Goal: Transaction & Acquisition: Book appointment/travel/reservation

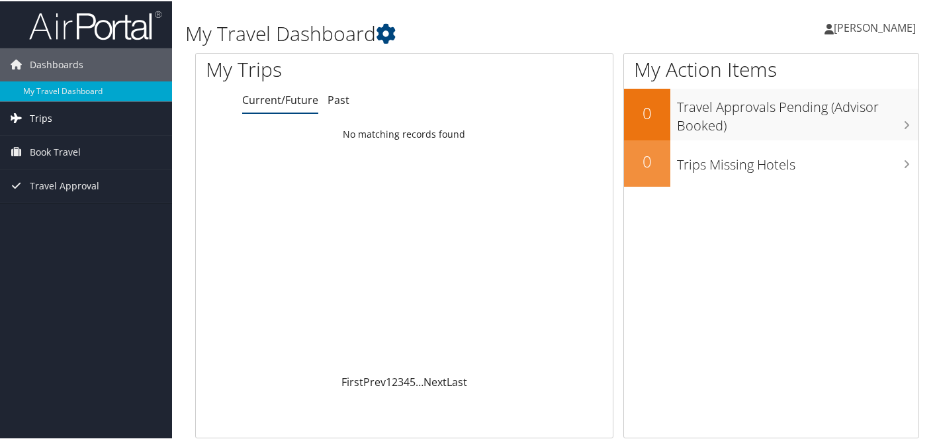
click at [57, 120] on link "Trips" at bounding box center [86, 117] width 172 height 33
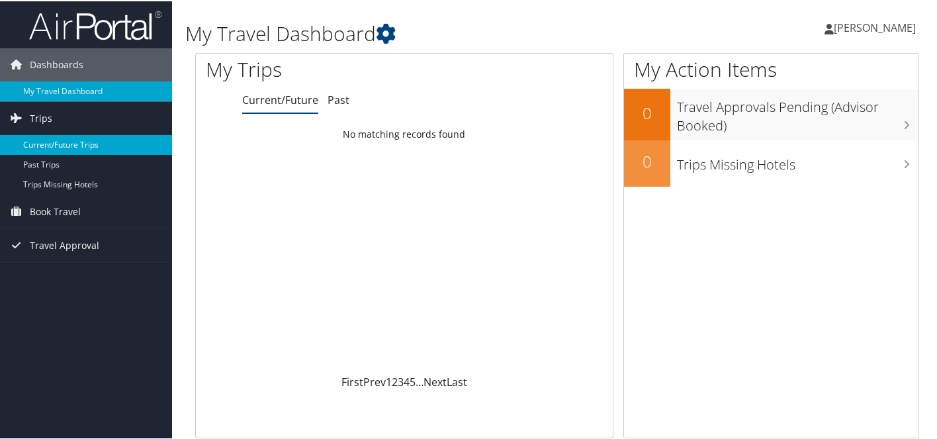
click at [57, 144] on link "Current/Future Trips" at bounding box center [86, 144] width 172 height 20
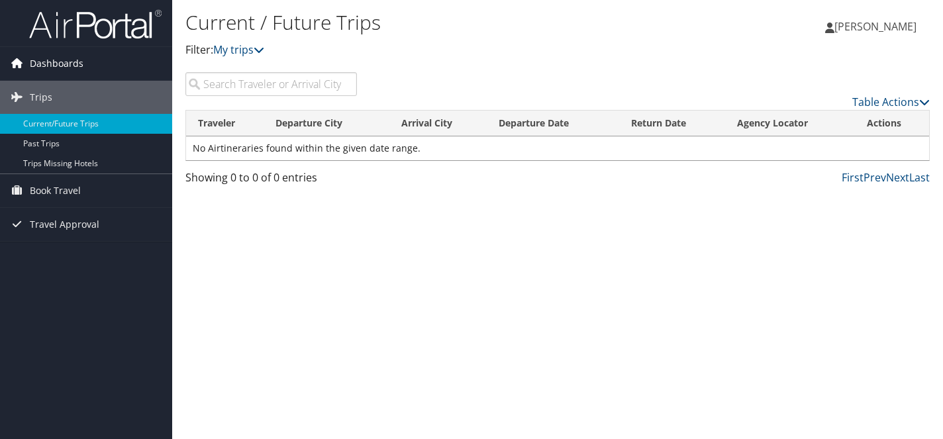
click at [66, 54] on span "Dashboards" at bounding box center [57, 63] width 54 height 33
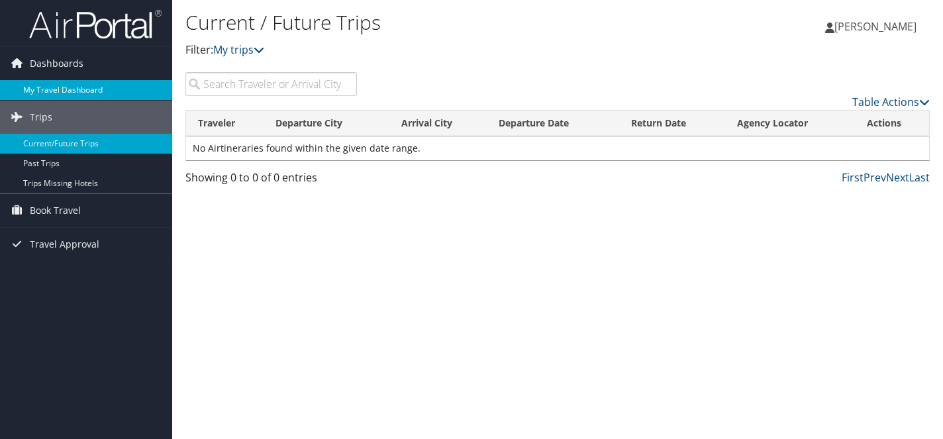
click at [66, 88] on link "My Travel Dashboard" at bounding box center [86, 90] width 172 height 20
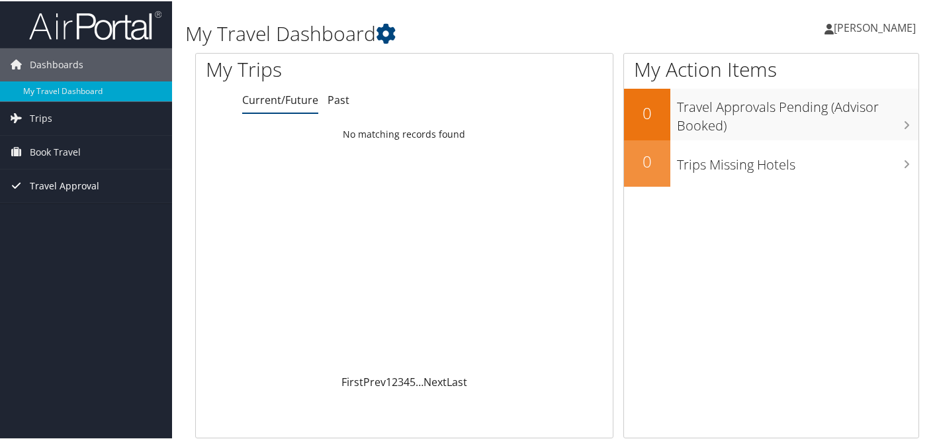
click at [65, 183] on span "Travel Approval" at bounding box center [65, 184] width 70 height 33
click at [51, 122] on link "Trips" at bounding box center [86, 117] width 172 height 33
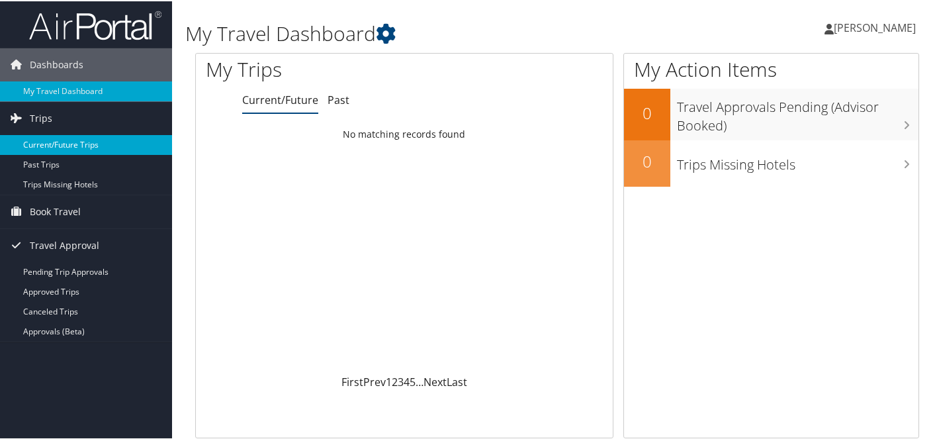
click at [45, 147] on link "Current/Future Trips" at bounding box center [86, 144] width 172 height 20
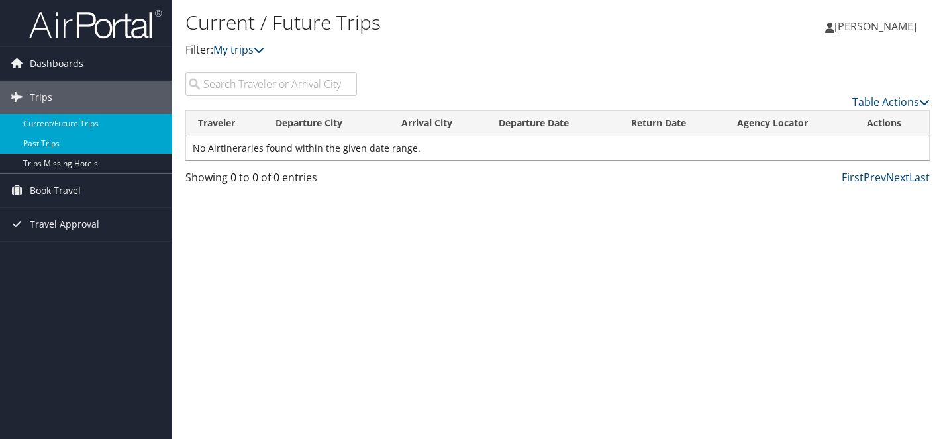
click at [87, 149] on link "Past Trips" at bounding box center [86, 144] width 172 height 20
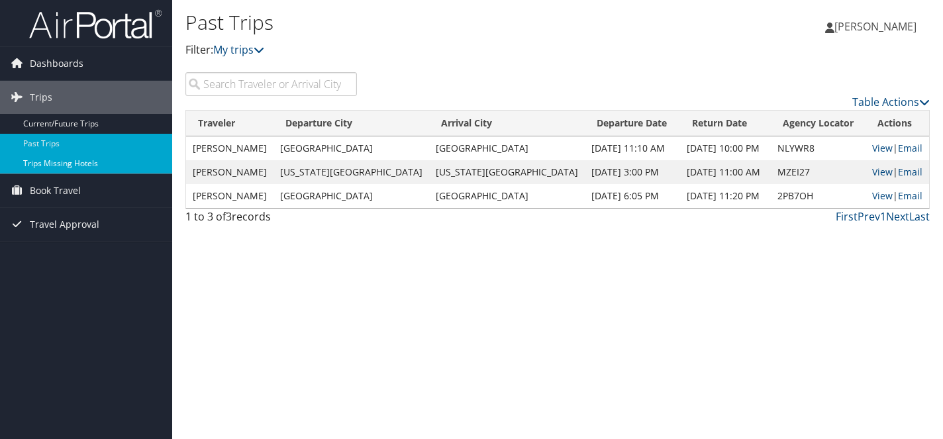
click at [91, 164] on link "Trips Missing Hotels" at bounding box center [86, 164] width 172 height 20
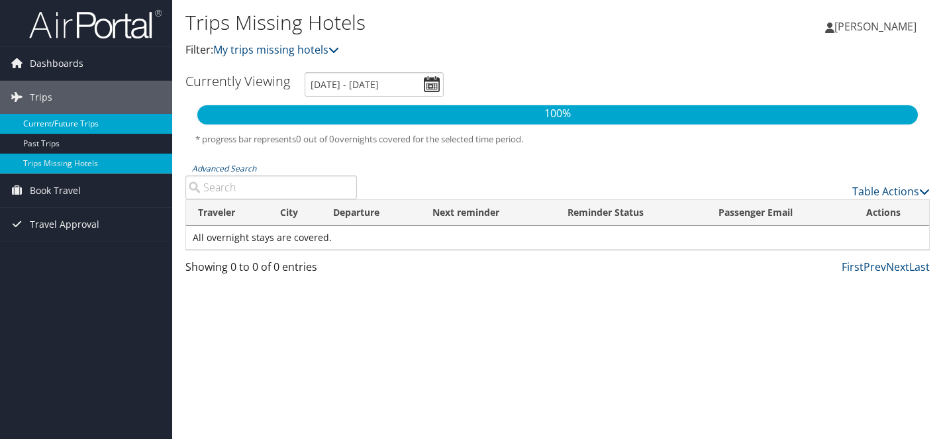
click at [67, 127] on link "Current/Future Trips" at bounding box center [86, 124] width 172 height 20
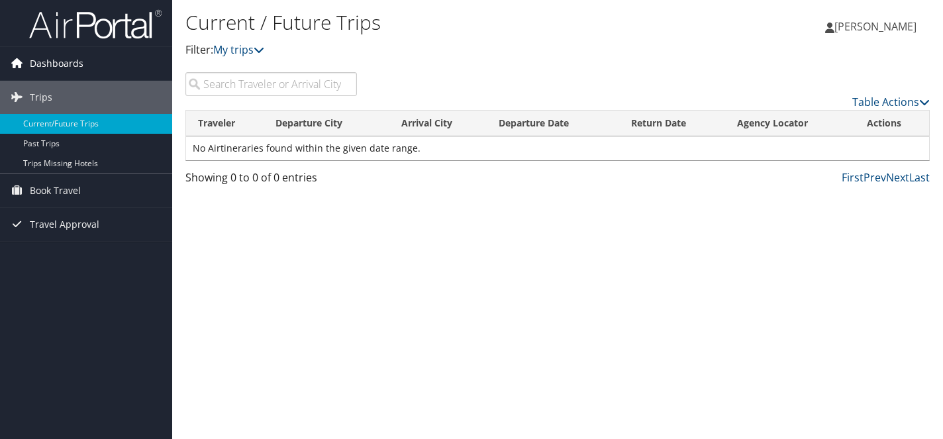
click at [42, 64] on span "Dashboards" at bounding box center [57, 63] width 54 height 33
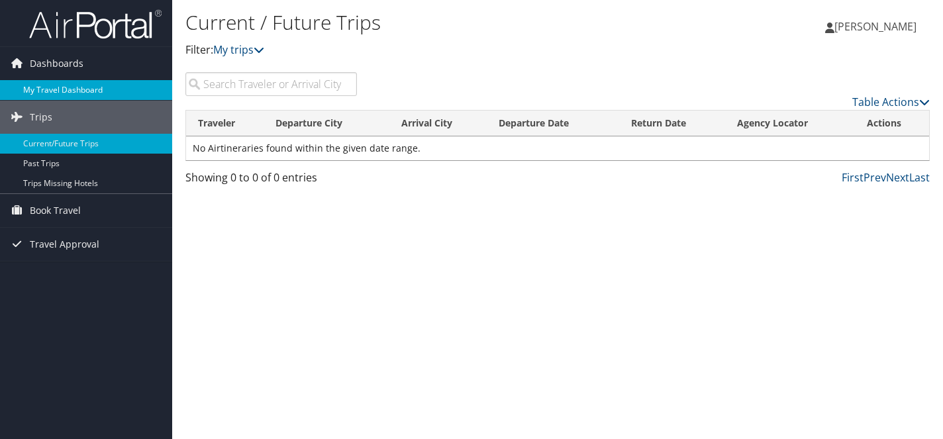
click at [42, 85] on link "My Travel Dashboard" at bounding box center [86, 90] width 172 height 20
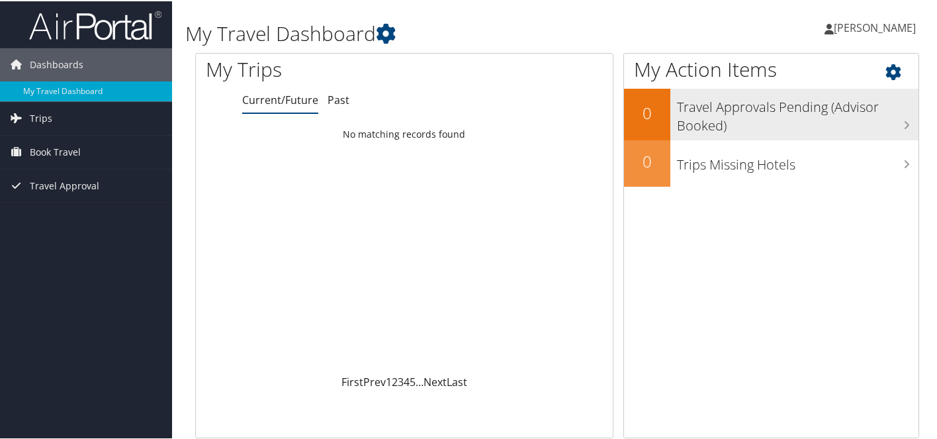
click at [736, 102] on h3 "Travel Approvals Pending (Advisor Booked)" at bounding box center [798, 112] width 242 height 44
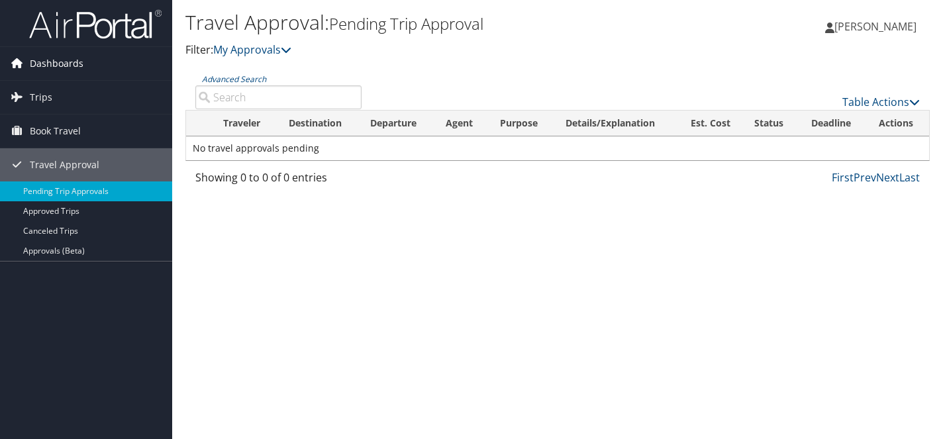
click at [54, 68] on span "Dashboards" at bounding box center [57, 63] width 54 height 33
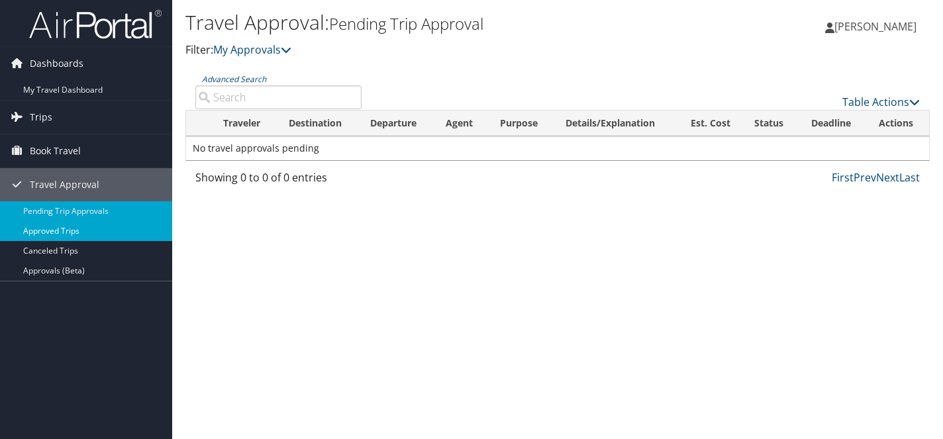
click at [81, 227] on link "Approved Trips" at bounding box center [86, 231] width 172 height 20
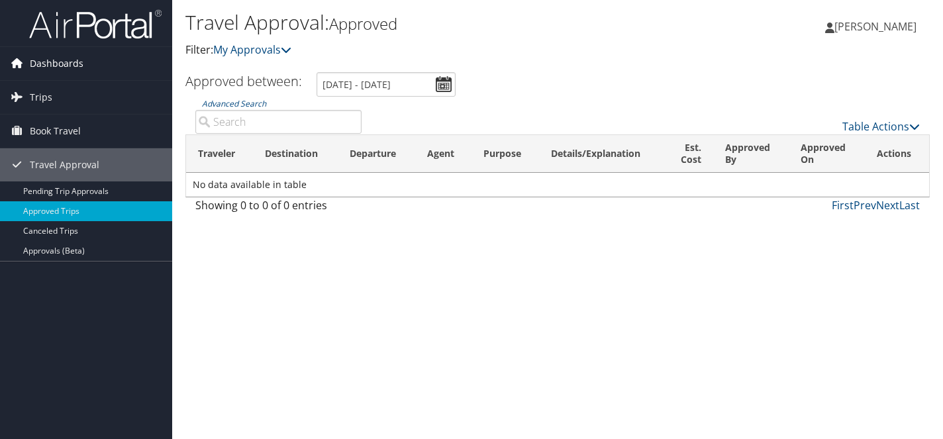
click at [83, 64] on link "Dashboards" at bounding box center [86, 63] width 172 height 33
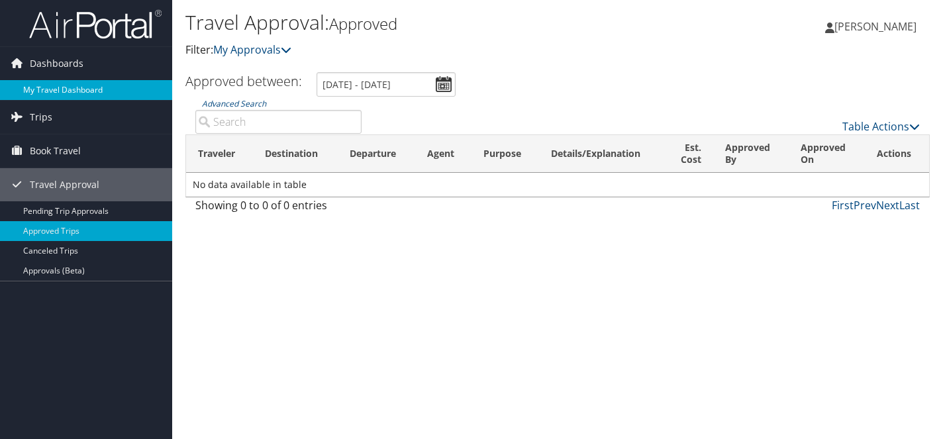
click at [88, 87] on link "My Travel Dashboard" at bounding box center [86, 90] width 172 height 20
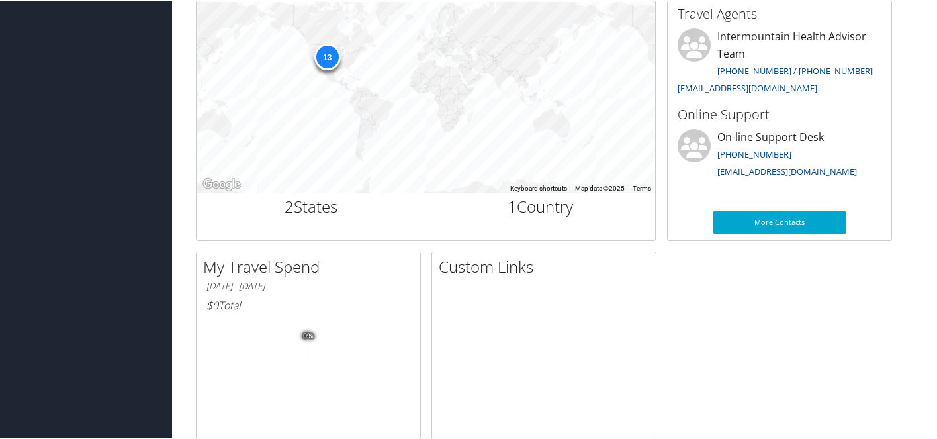
scroll to position [476, 0]
click at [743, 154] on link "(888) 535-0179" at bounding box center [755, 152] width 74 height 12
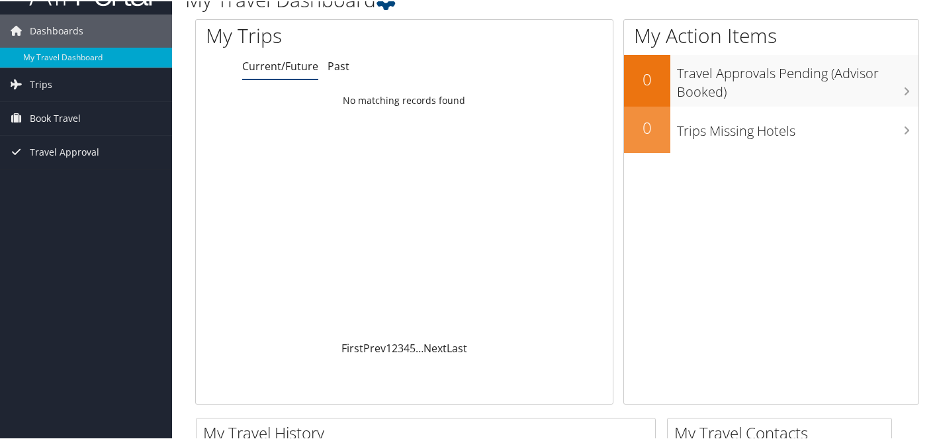
scroll to position [0, 0]
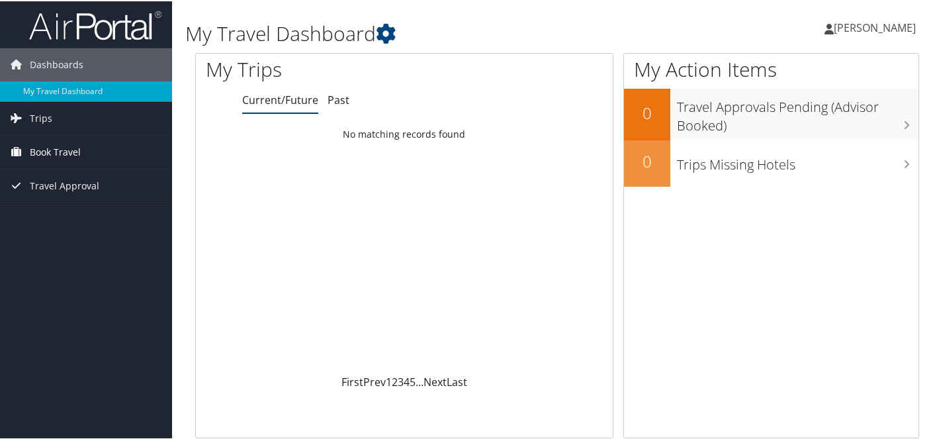
click at [50, 151] on span "Book Travel" at bounding box center [55, 150] width 51 height 33
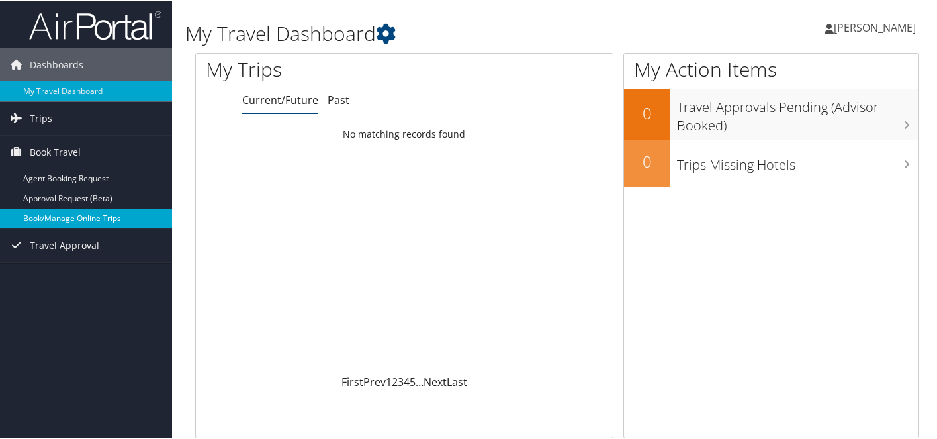
click at [56, 218] on link "Book/Manage Online Trips" at bounding box center [86, 217] width 172 height 20
click at [77, 214] on link "Book/Manage Online Trips" at bounding box center [86, 217] width 172 height 20
